Goal: Task Accomplishment & Management: Complete application form

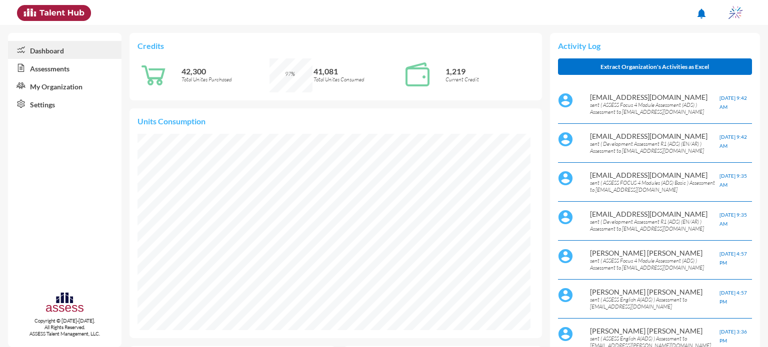
scroll to position [90, 180]
click at [40, 69] on link "Assessments" at bounding box center [64, 68] width 113 height 18
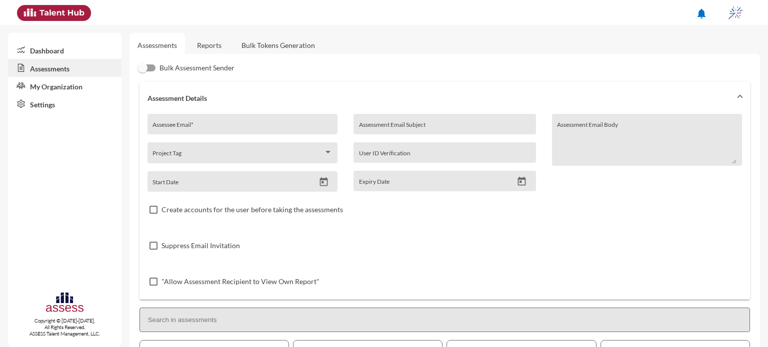
click at [212, 121] on div "Assessee Email *" at bounding box center [241, 126] width 179 height 15
type input "[EMAIL_ADDRESS][DOMAIN_NAME]"
click at [386, 129] on input "Assessment Email Subject" at bounding box center [444, 128] width 171 height 8
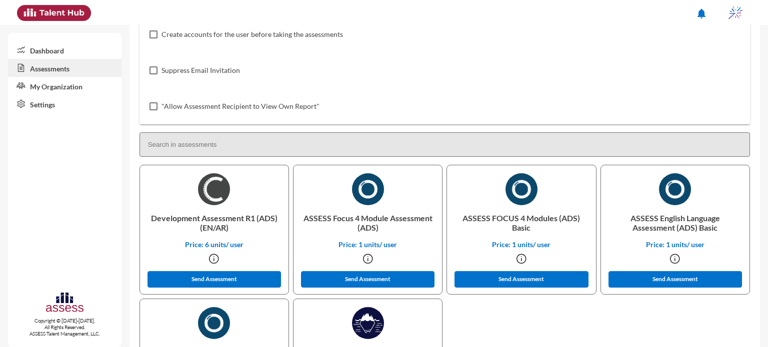
scroll to position [176, 0]
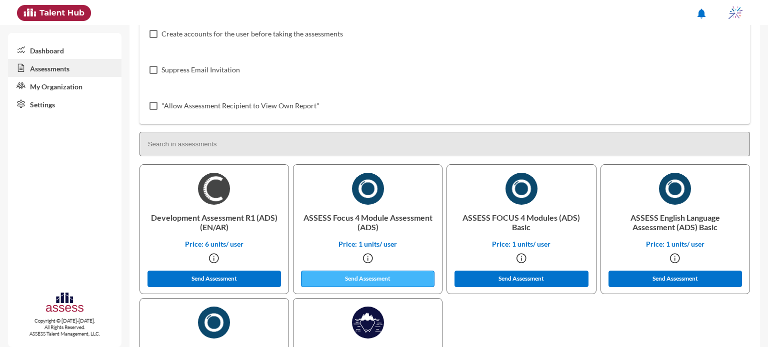
click at [402, 278] on button "Send Assessment" at bounding box center [368, 279] width 134 height 16
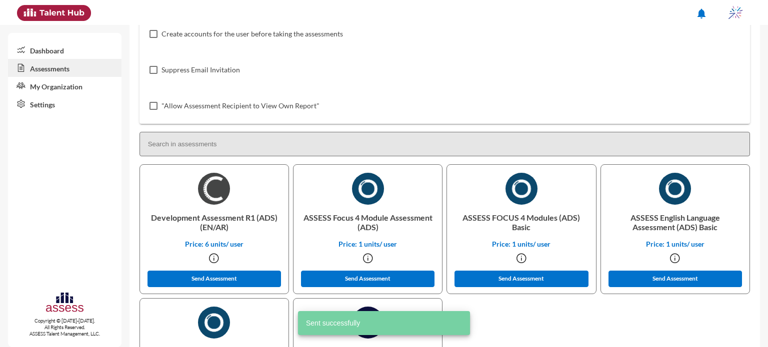
scroll to position [0, 0]
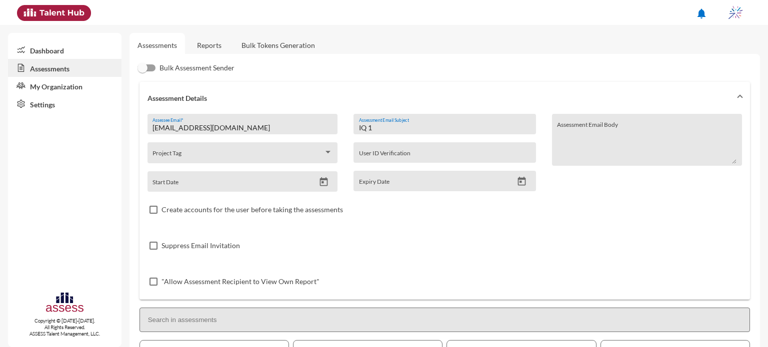
click at [371, 129] on input "IQ 1" at bounding box center [444, 128] width 171 height 8
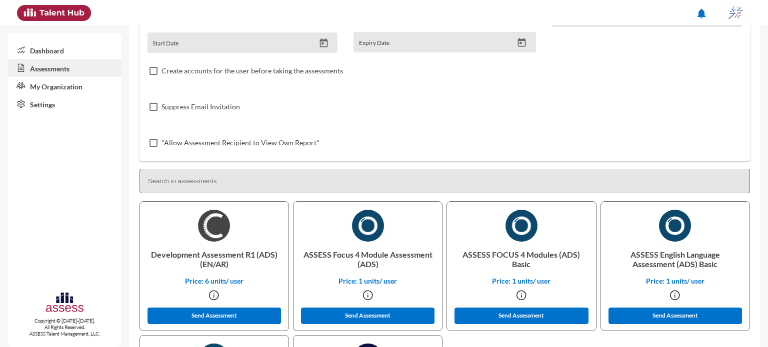
scroll to position [143, 0]
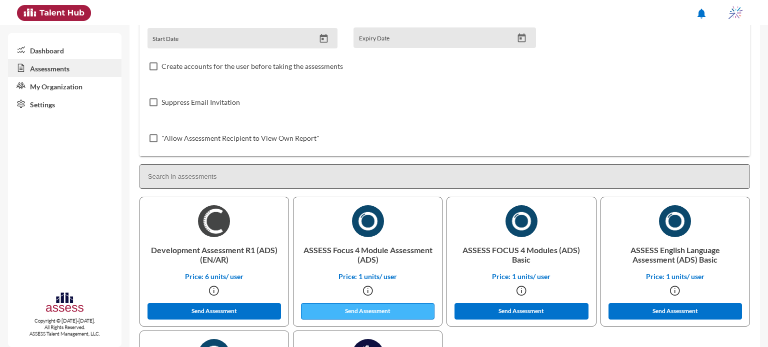
click at [353, 313] on button "Send Assessment" at bounding box center [368, 311] width 134 height 16
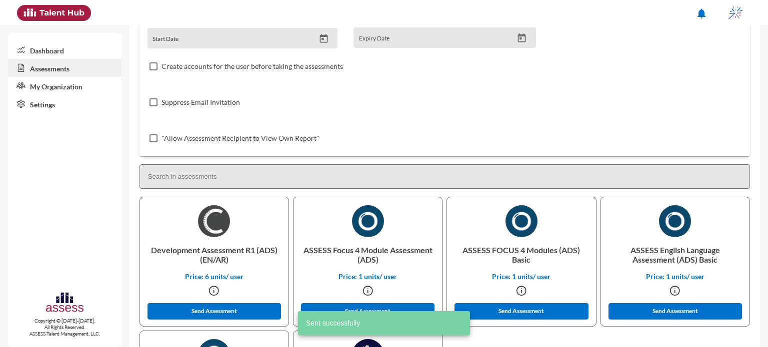
scroll to position [0, 0]
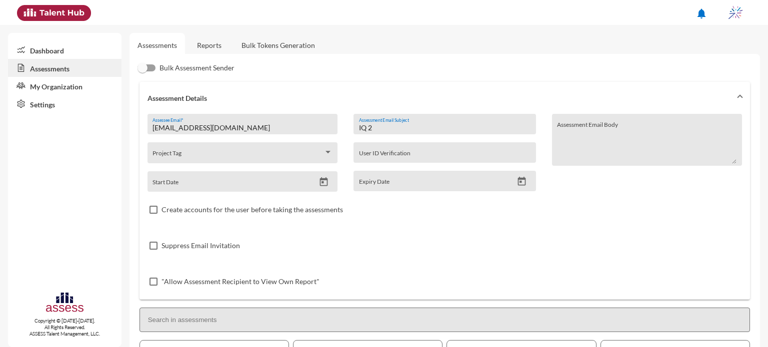
click at [386, 134] on div "IQ 2 Assessment Email Subject" at bounding box center [444, 126] width 171 height 15
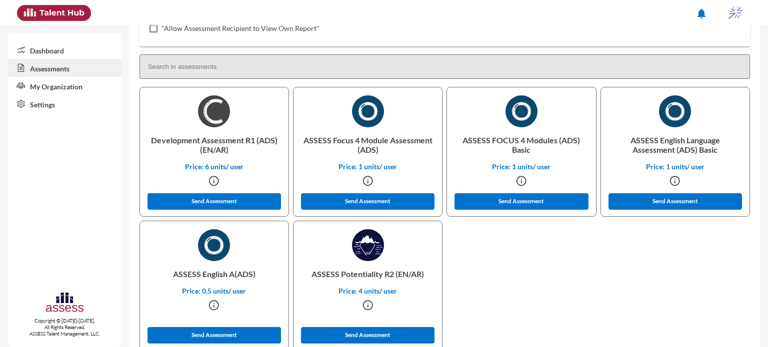
scroll to position [261, 0]
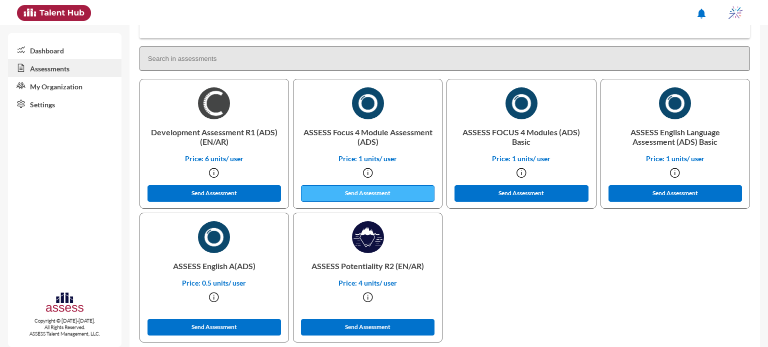
click at [367, 194] on button "Send Assessment" at bounding box center [368, 193] width 134 height 16
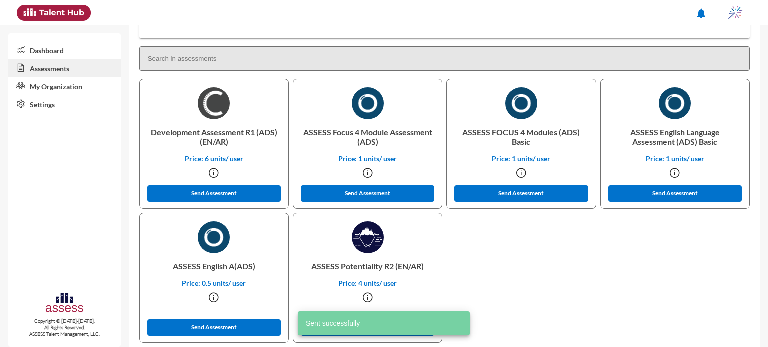
scroll to position [0, 0]
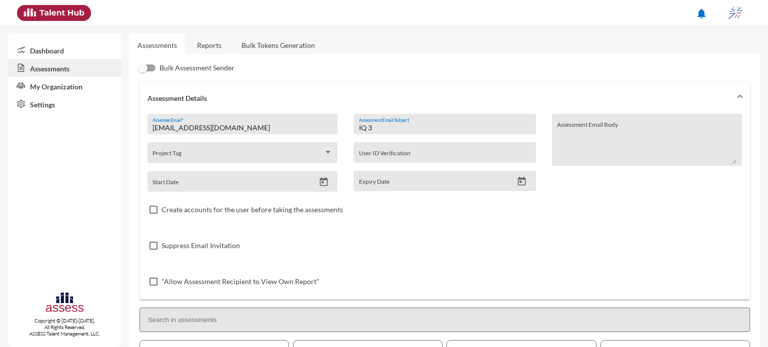
click at [374, 129] on input "IQ 3" at bounding box center [444, 128] width 171 height 8
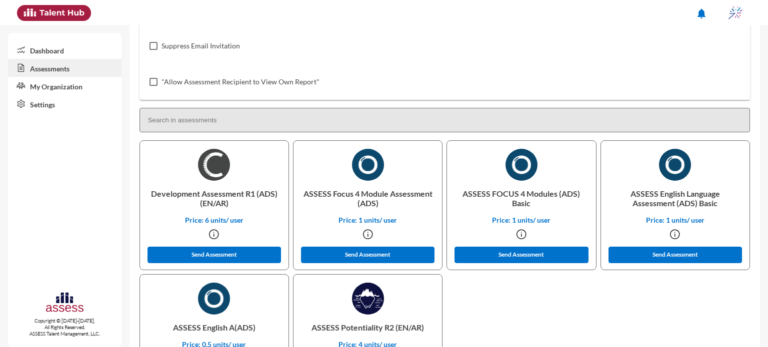
scroll to position [201, 0]
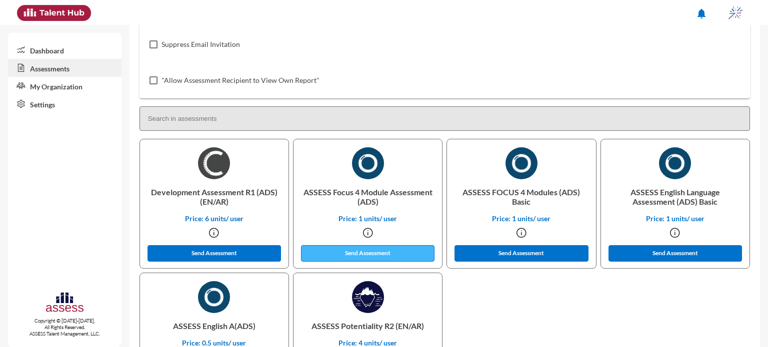
click at [375, 252] on button "Send Assessment" at bounding box center [368, 253] width 134 height 16
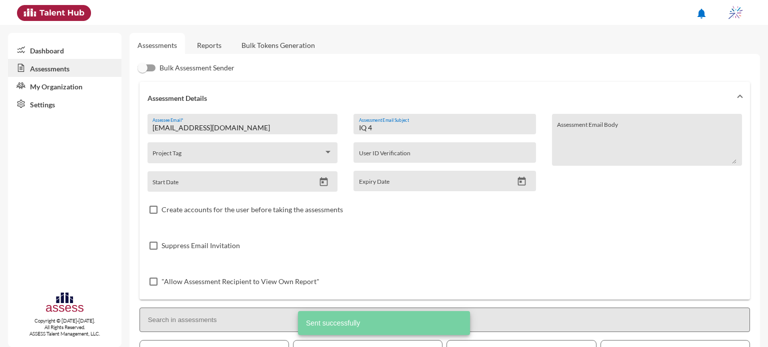
drag, startPoint x: 389, startPoint y: 127, endPoint x: 296, endPoint y: 139, distance: 94.3
click at [296, 139] on div "[EMAIL_ADDRESS][DOMAIN_NAME] Assessee Email * Project Tag Start Date IQ 4 Asses…" at bounding box center [444, 207] width 594 height 186
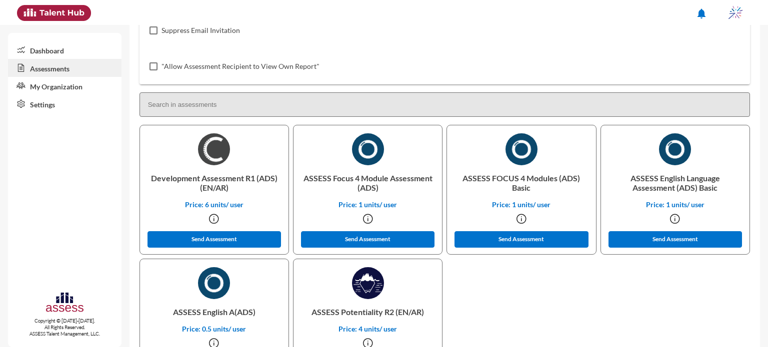
scroll to position [221, 0]
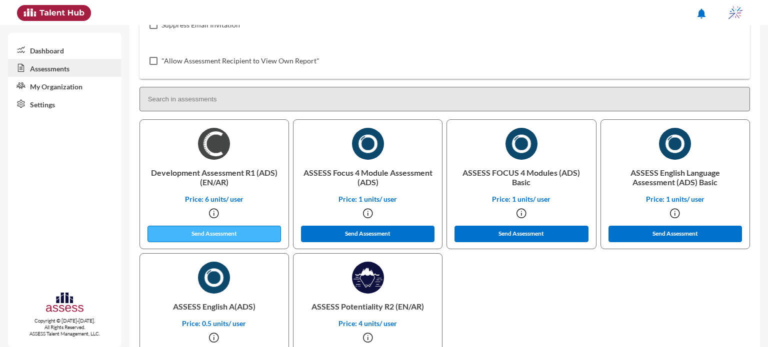
click at [247, 232] on button "Send Assessment" at bounding box center [214, 234] width 134 height 16
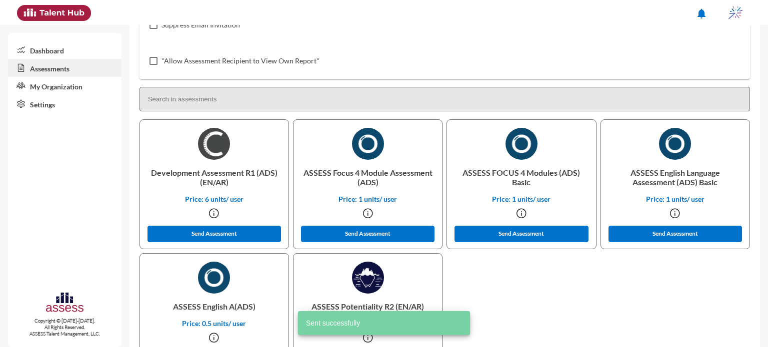
scroll to position [0, 0]
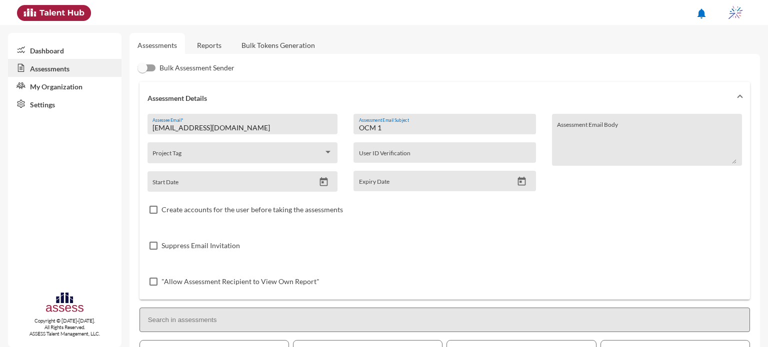
click at [386, 130] on input "OCM 1" at bounding box center [444, 128] width 171 height 8
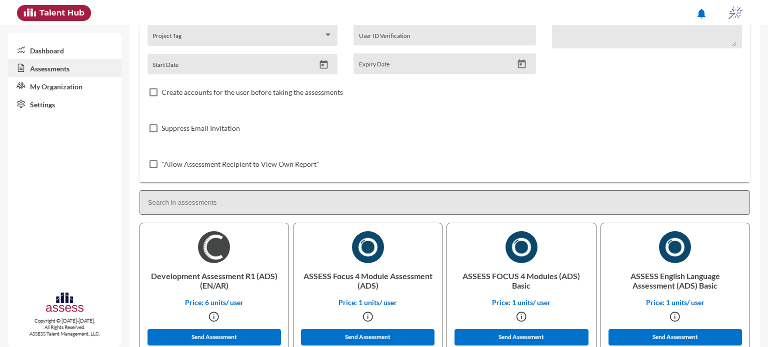
scroll to position [118, 0]
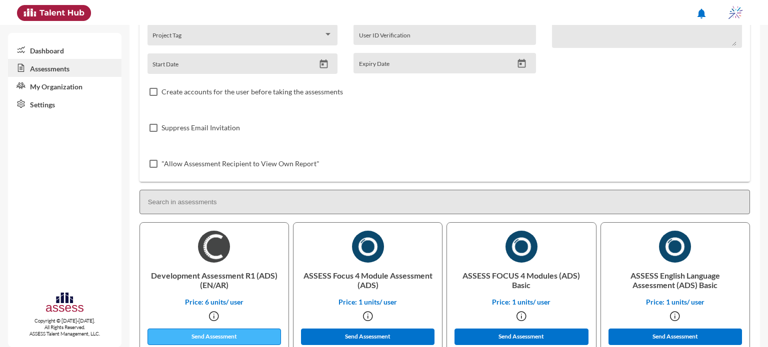
click at [234, 337] on button "Send Assessment" at bounding box center [214, 337] width 134 height 16
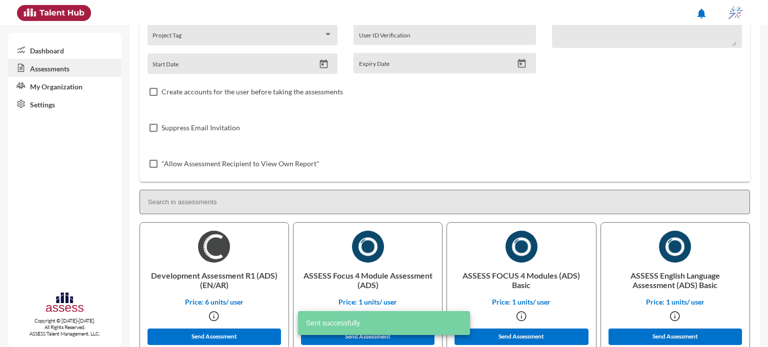
scroll to position [0, 0]
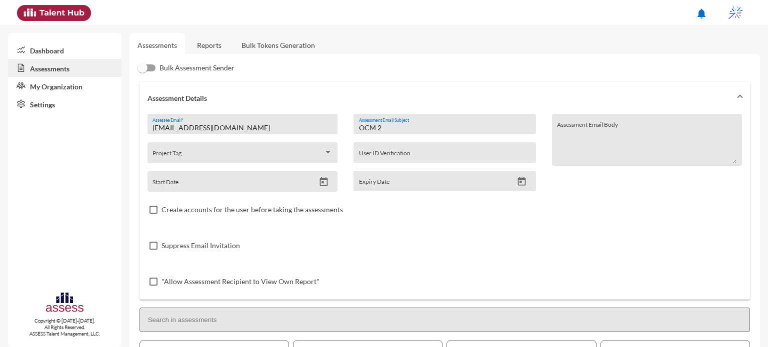
click at [388, 131] on input "OCM 2" at bounding box center [444, 128] width 171 height 8
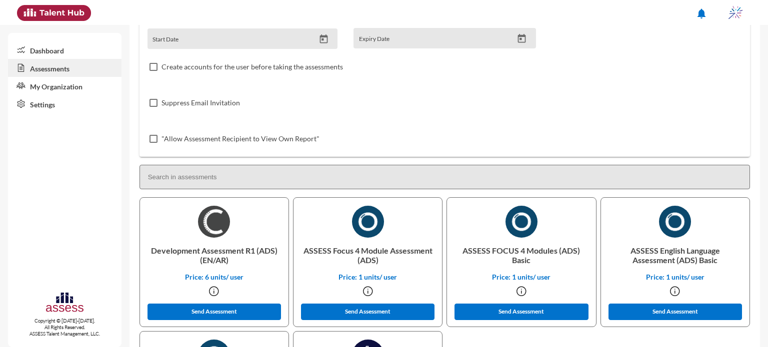
scroll to position [144, 0]
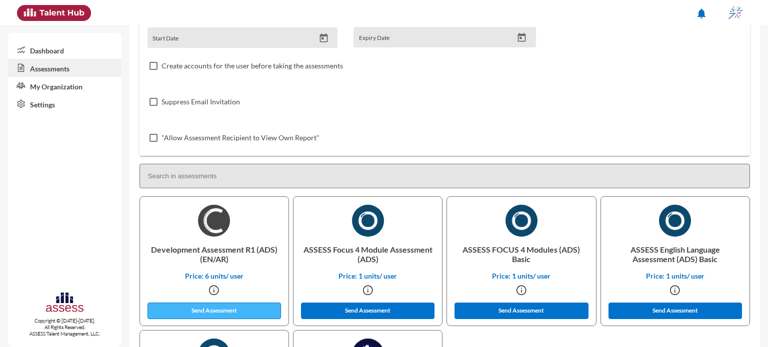
click at [217, 305] on button "Send Assessment" at bounding box center [214, 311] width 134 height 16
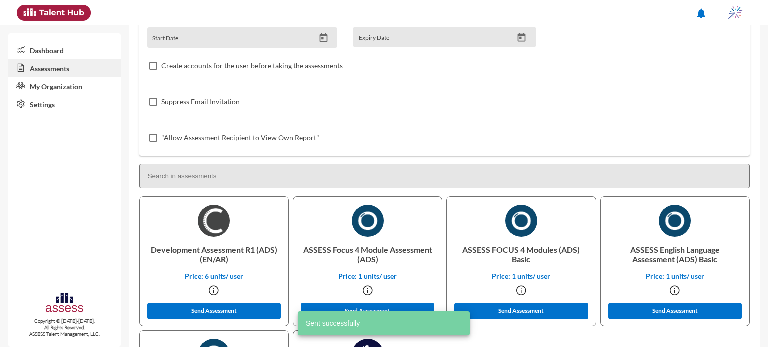
scroll to position [0, 0]
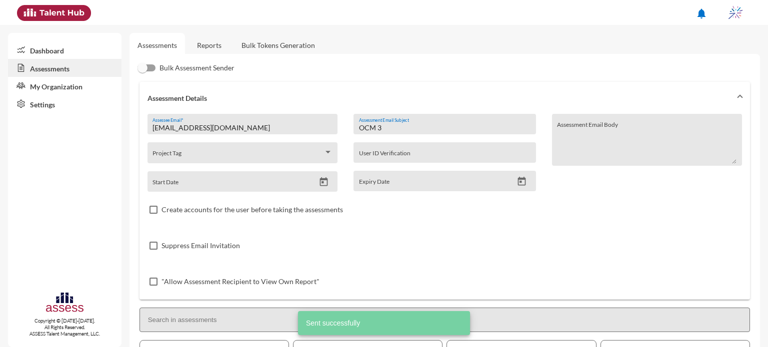
click at [396, 132] on div "OCM 3 Assessment Email Subject" at bounding box center [444, 126] width 171 height 15
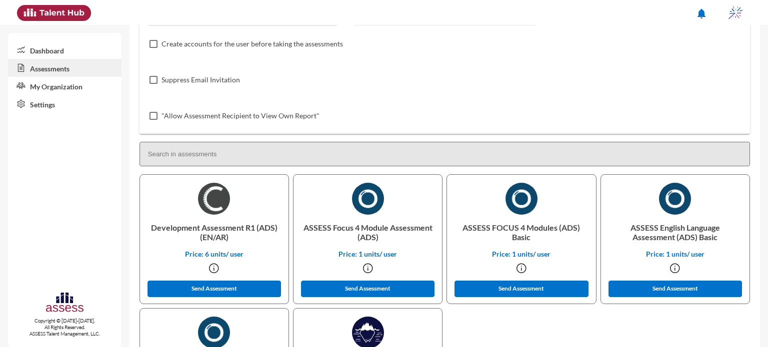
scroll to position [168, 0]
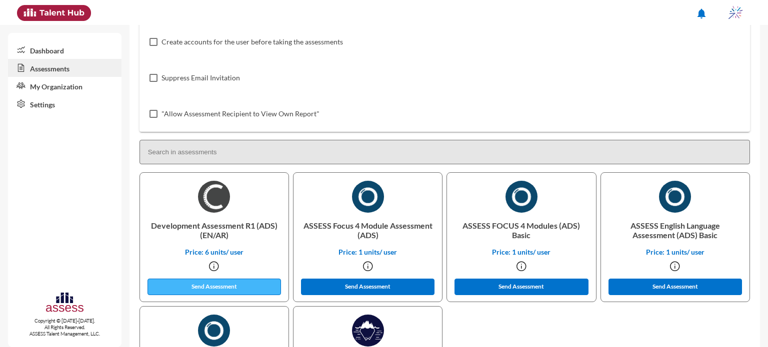
type input "OCM 4"
click at [263, 287] on button "Send Assessment" at bounding box center [214, 287] width 134 height 16
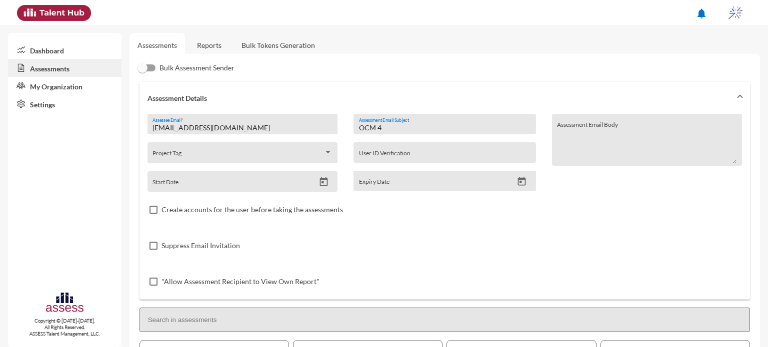
click at [192, 129] on input "[EMAIL_ADDRESS][DOMAIN_NAME]" at bounding box center [241, 128] width 179 height 8
type input "[EMAIL_ADDRESS][DOMAIN_NAME]"
drag, startPoint x: 383, startPoint y: 123, endPoint x: 387, endPoint y: 130, distance: 7.6
click at [387, 130] on div "OCM 4 Assessment Email Subject" at bounding box center [444, 126] width 171 height 15
drag, startPoint x: 387, startPoint y: 130, endPoint x: 342, endPoint y: 132, distance: 45.5
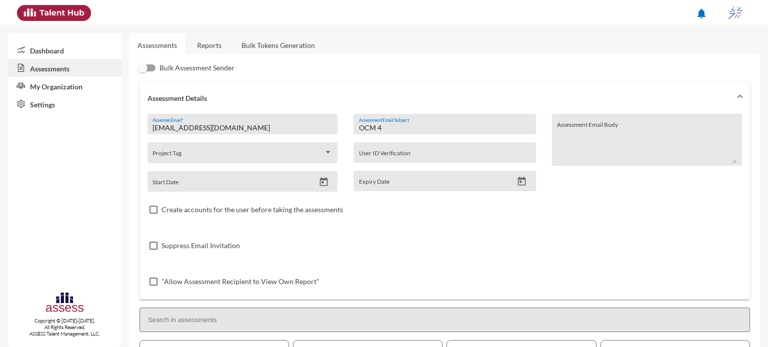
click at [342, 132] on div "[EMAIL_ADDRESS][DOMAIN_NAME] Assessee Email * Project Tag Start Date OCM 4 Asse…" at bounding box center [444, 207] width 594 height 186
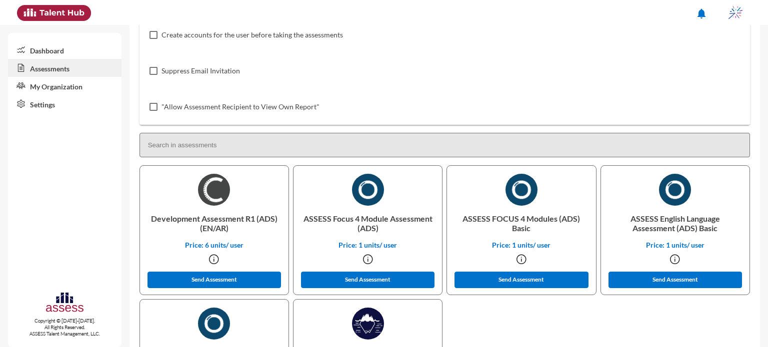
scroll to position [187, 0]
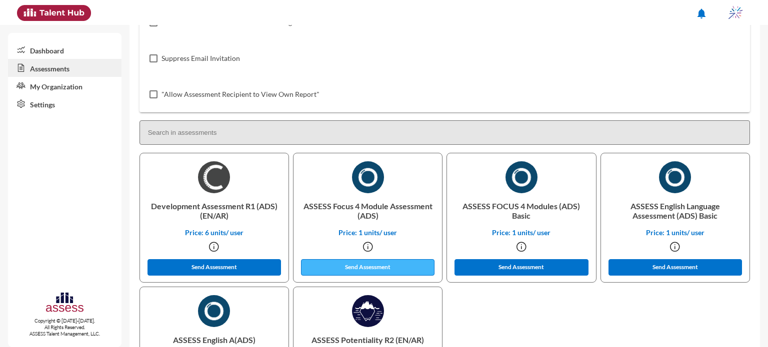
click at [404, 266] on button "Send Assessment" at bounding box center [368, 267] width 134 height 16
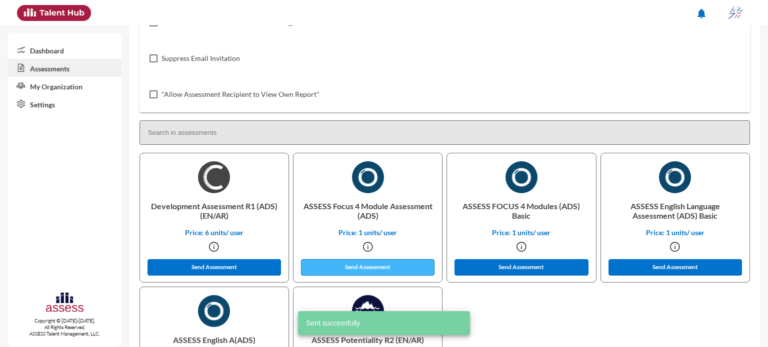
scroll to position [0, 0]
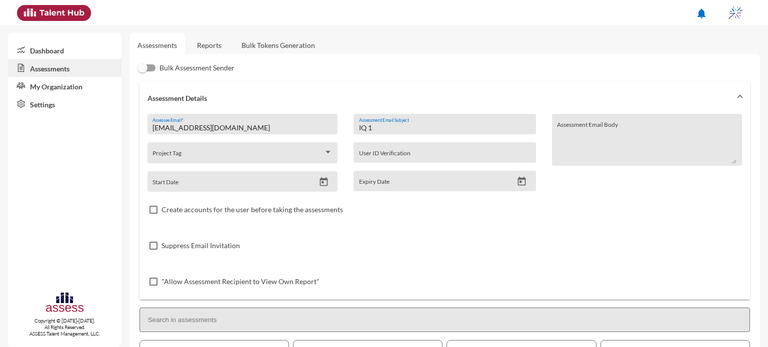
click at [382, 129] on input "IQ 1" at bounding box center [444, 128] width 171 height 8
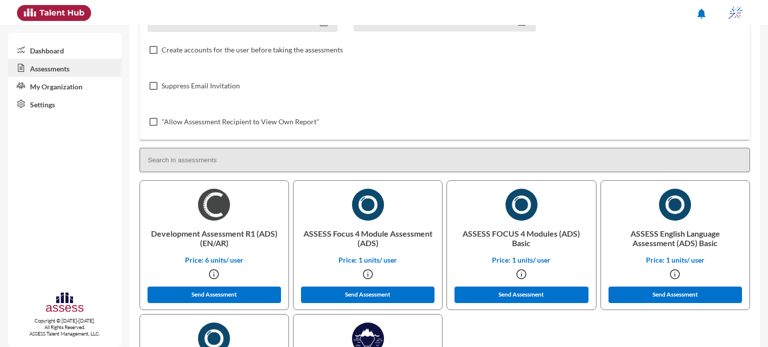
scroll to position [162, 0]
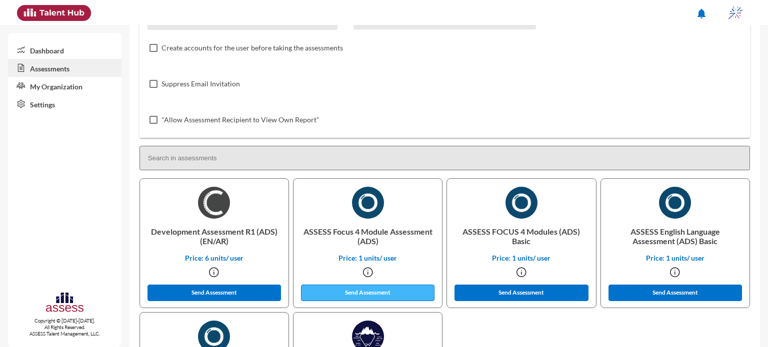
click at [377, 293] on button "Send Assessment" at bounding box center [368, 293] width 134 height 16
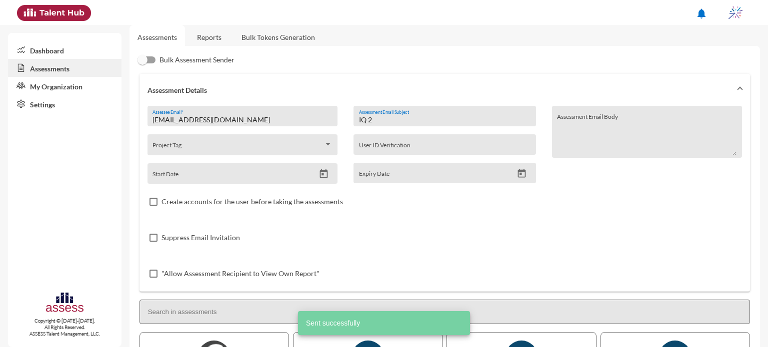
scroll to position [0, 0]
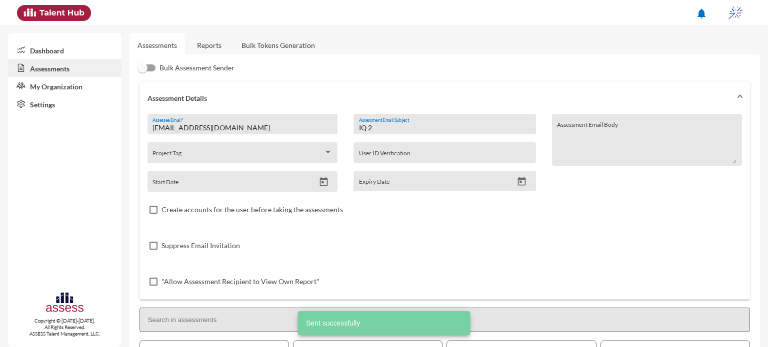
click at [380, 127] on input "IQ 2" at bounding box center [444, 128] width 171 height 8
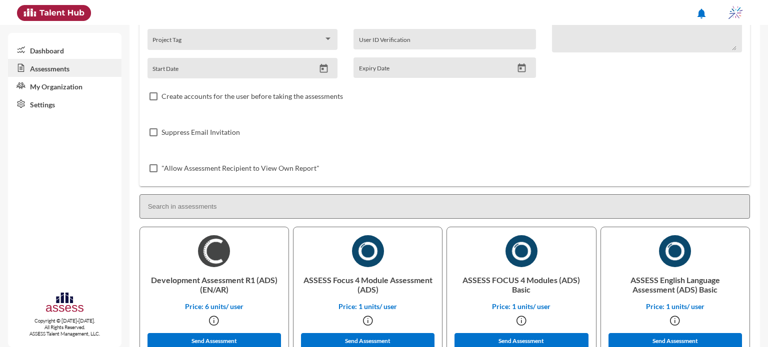
scroll to position [114, 0]
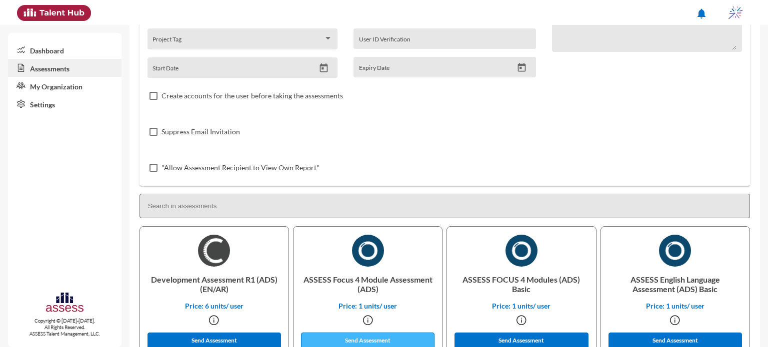
click at [368, 345] on button "Send Assessment" at bounding box center [368, 341] width 134 height 16
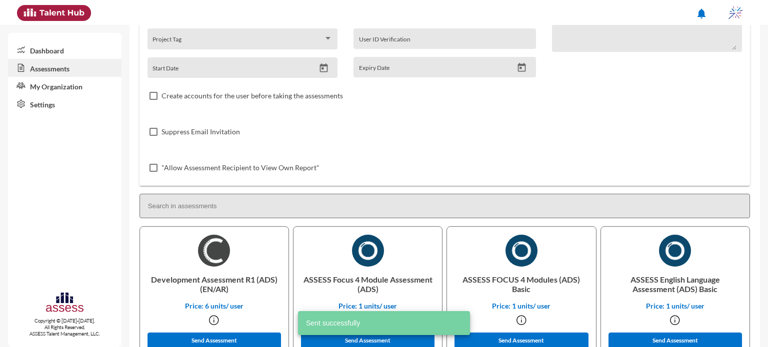
scroll to position [0, 0]
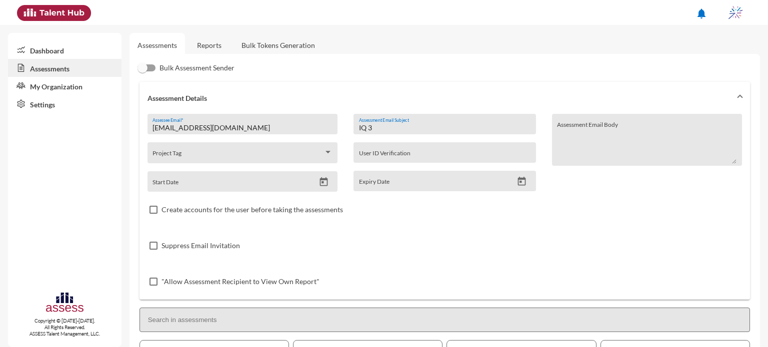
click at [396, 129] on input "IQ 3" at bounding box center [444, 128] width 171 height 8
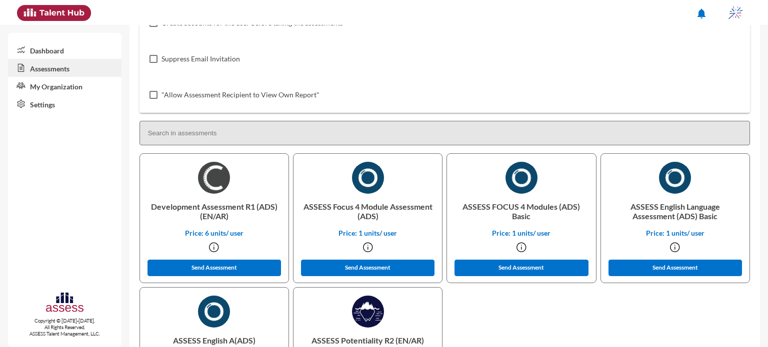
scroll to position [189, 0]
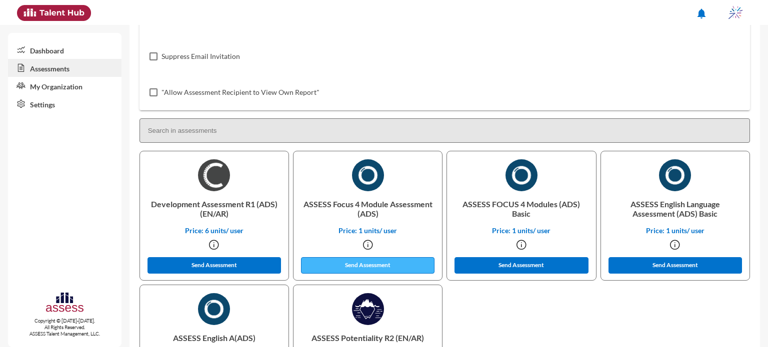
click at [373, 264] on button "Send Assessment" at bounding box center [368, 265] width 134 height 16
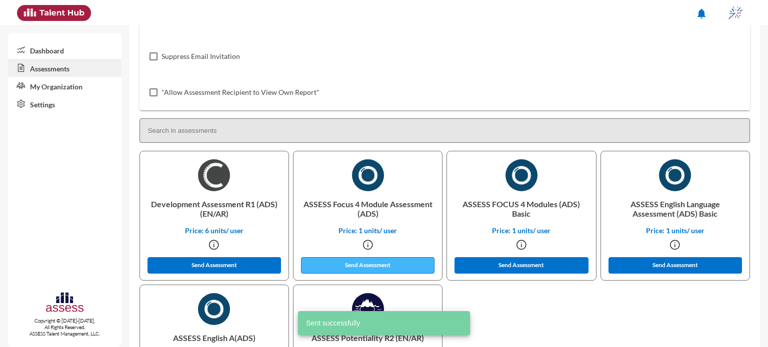
scroll to position [0, 0]
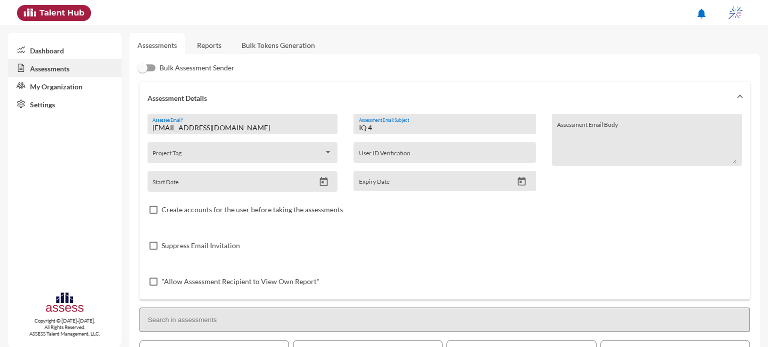
drag, startPoint x: 383, startPoint y: 128, endPoint x: 337, endPoint y: 133, distance: 46.8
click at [337, 133] on div "[EMAIL_ADDRESS][DOMAIN_NAME] Assessee Email * Project Tag Start Date IQ 4 Asses…" at bounding box center [444, 207] width 594 height 186
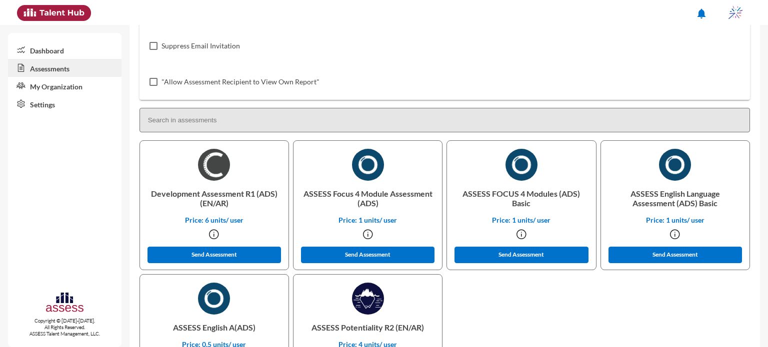
scroll to position [202, 0]
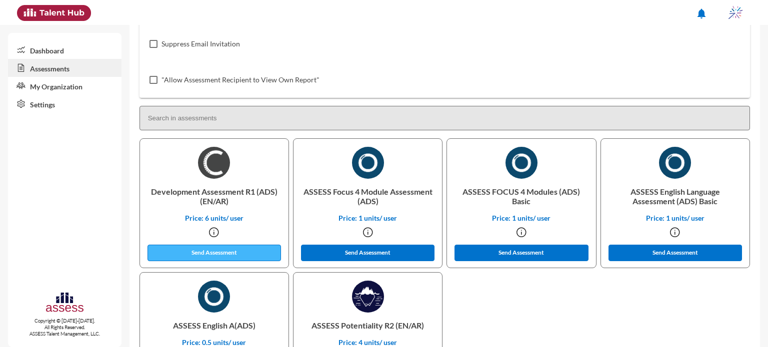
click at [195, 259] on button "Send Assessment" at bounding box center [214, 253] width 134 height 16
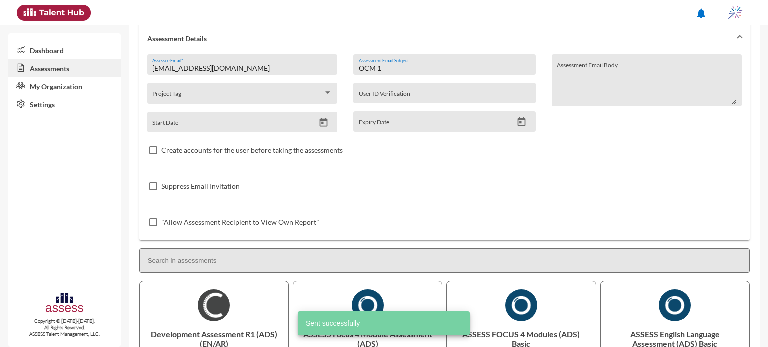
scroll to position [0, 0]
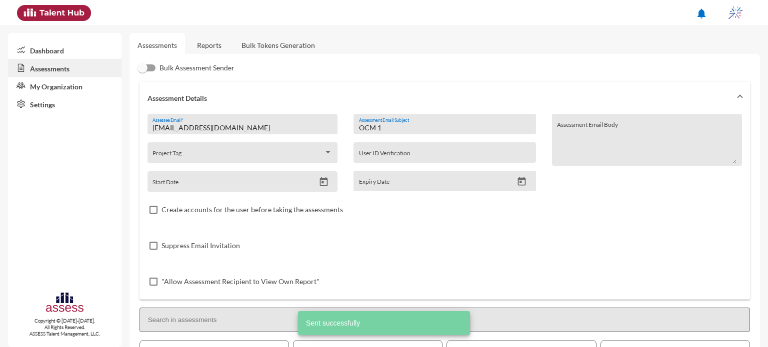
click at [395, 128] on input "OCM 1" at bounding box center [444, 128] width 171 height 8
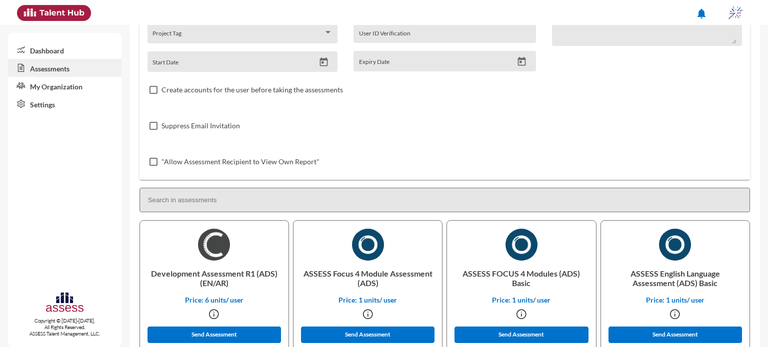
scroll to position [120, 0]
click at [232, 337] on button "Send Assessment" at bounding box center [214, 335] width 134 height 16
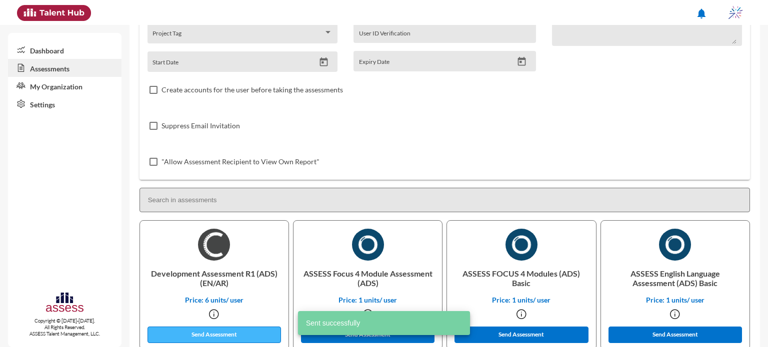
scroll to position [0, 0]
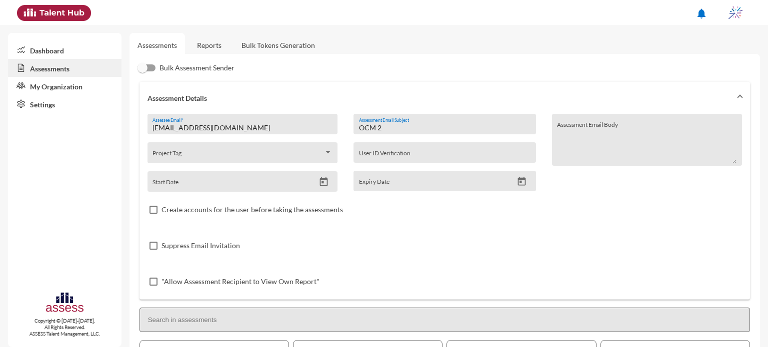
click at [381, 130] on input "OCM 2" at bounding box center [444, 128] width 171 height 8
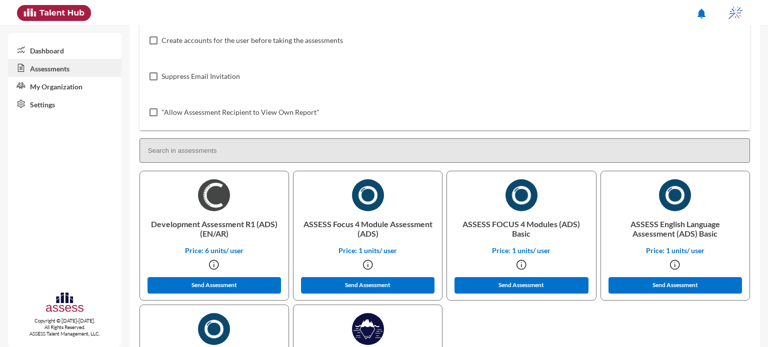
scroll to position [170, 0]
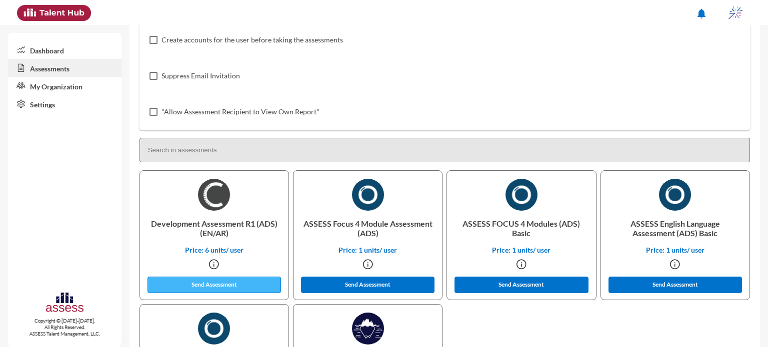
click at [238, 283] on button "Send Assessment" at bounding box center [214, 285] width 134 height 16
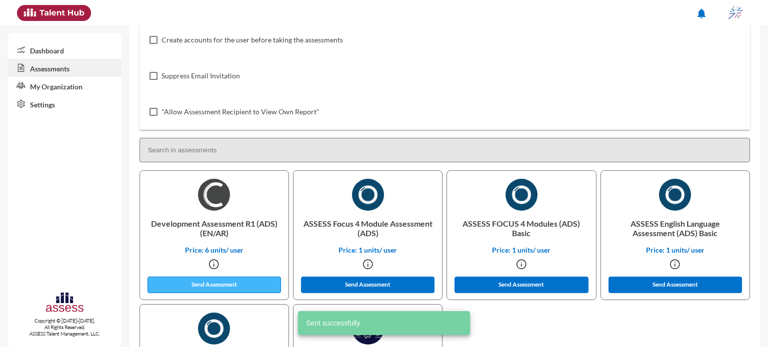
scroll to position [0, 0]
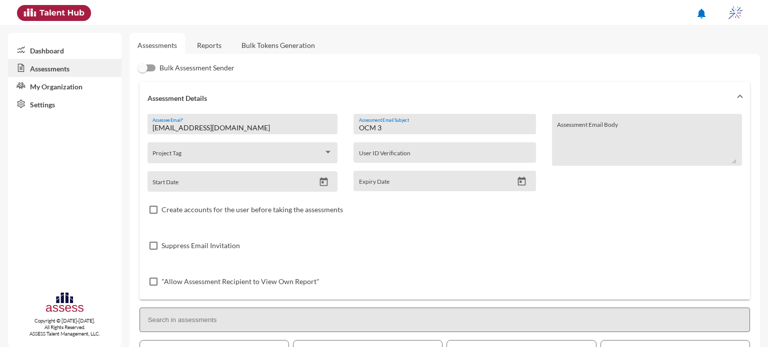
click at [410, 127] on input "OCM 3" at bounding box center [444, 128] width 171 height 8
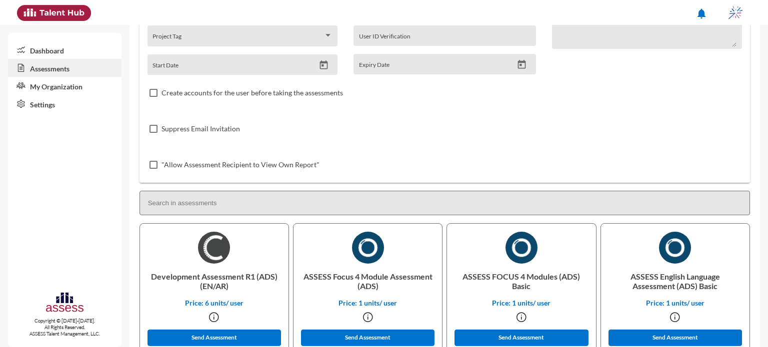
scroll to position [122, 0]
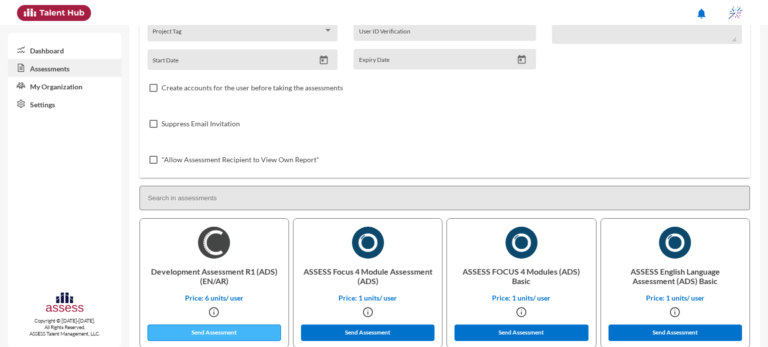
type input "OCM 4"
click at [188, 333] on button "Send Assessment" at bounding box center [214, 333] width 134 height 16
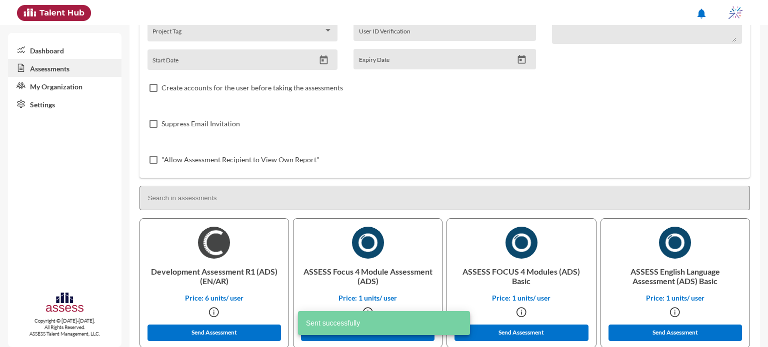
scroll to position [0, 0]
